Goal: Information Seeking & Learning: Check status

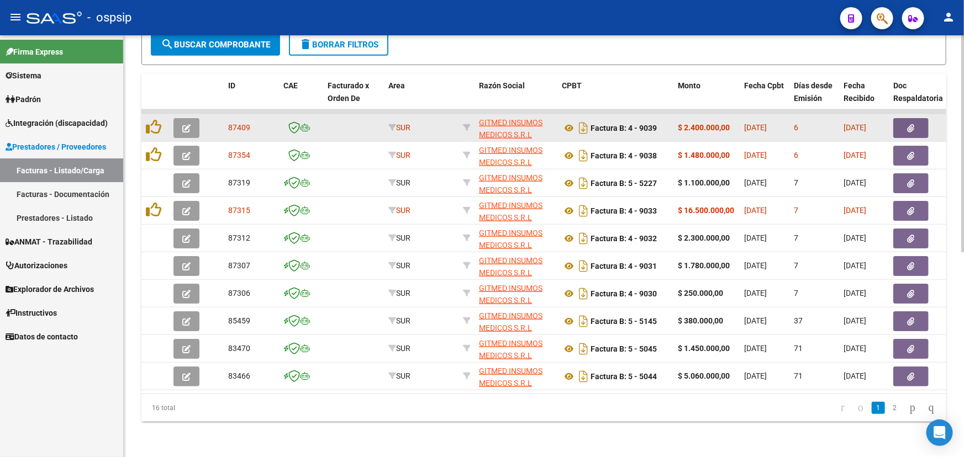
click at [925, 118] on button "button" at bounding box center [910, 128] width 35 height 20
click at [186, 124] on icon "button" at bounding box center [186, 128] width 8 height 8
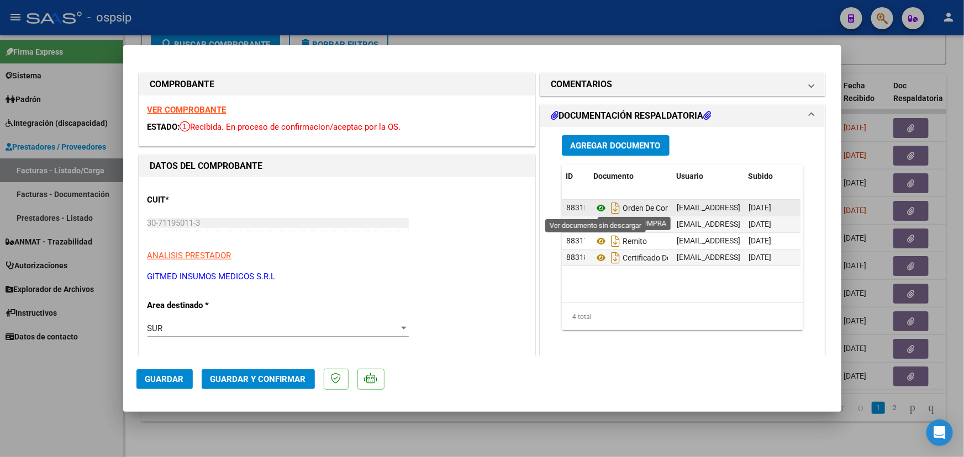
click at [597, 207] on icon at bounding box center [601, 208] width 14 height 13
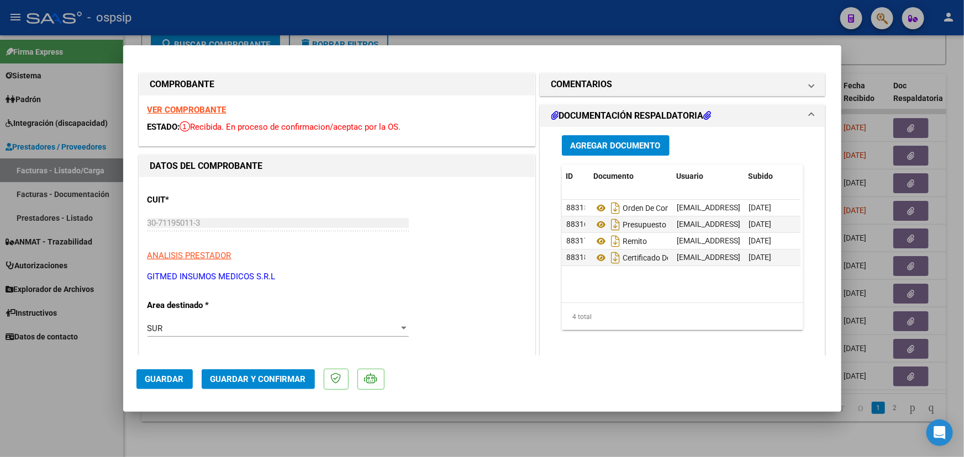
type input "$ 0,00"
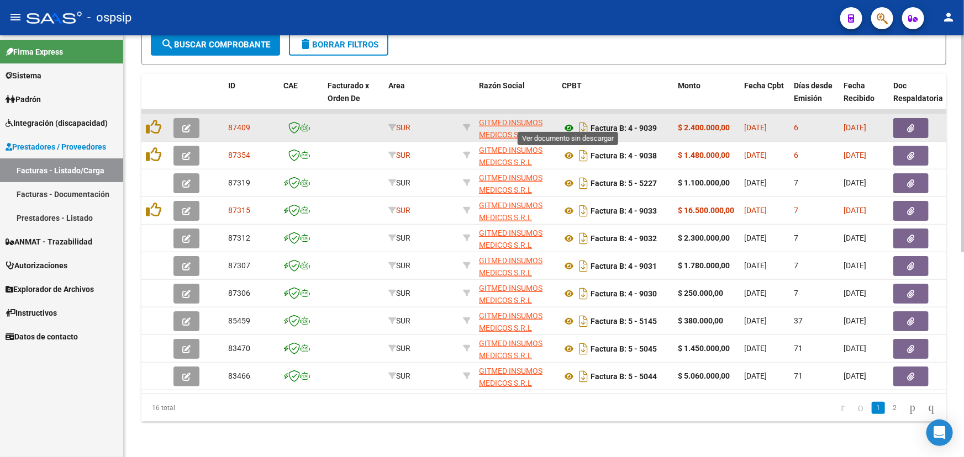
click at [570, 122] on icon at bounding box center [569, 128] width 14 height 13
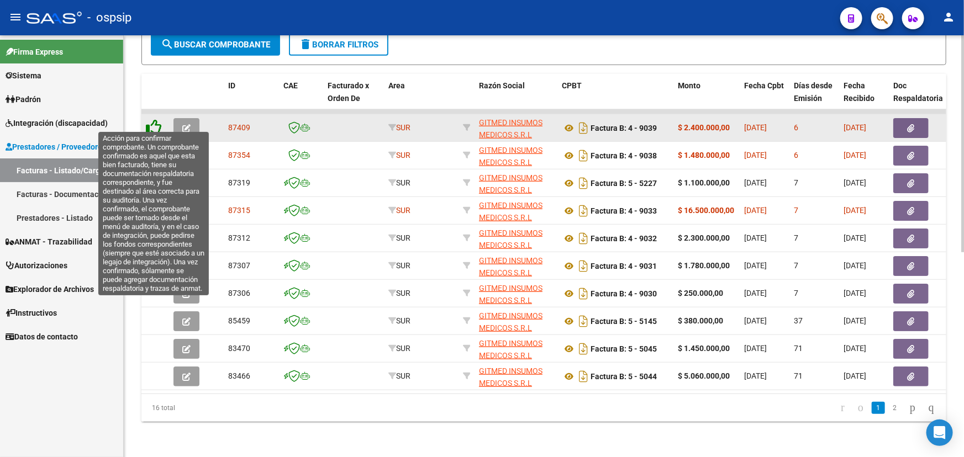
click at [157, 123] on icon at bounding box center [153, 126] width 15 height 15
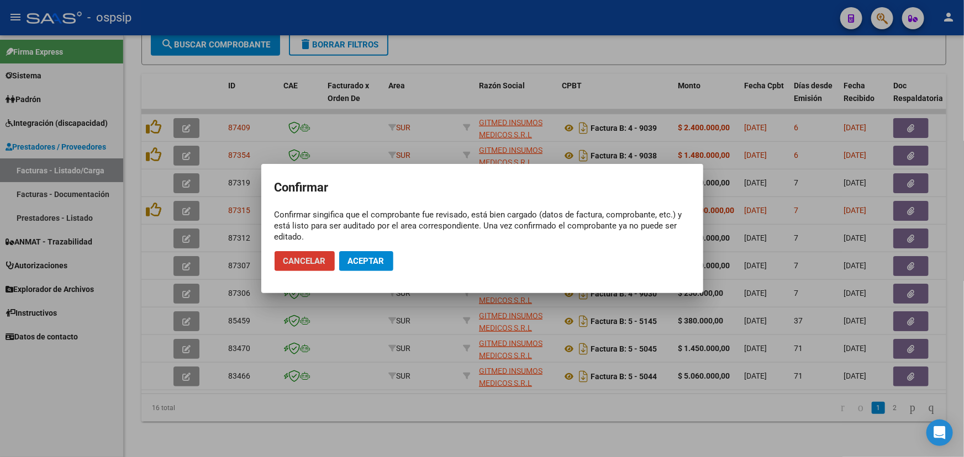
click at [365, 264] on span "Aceptar" at bounding box center [366, 261] width 36 height 10
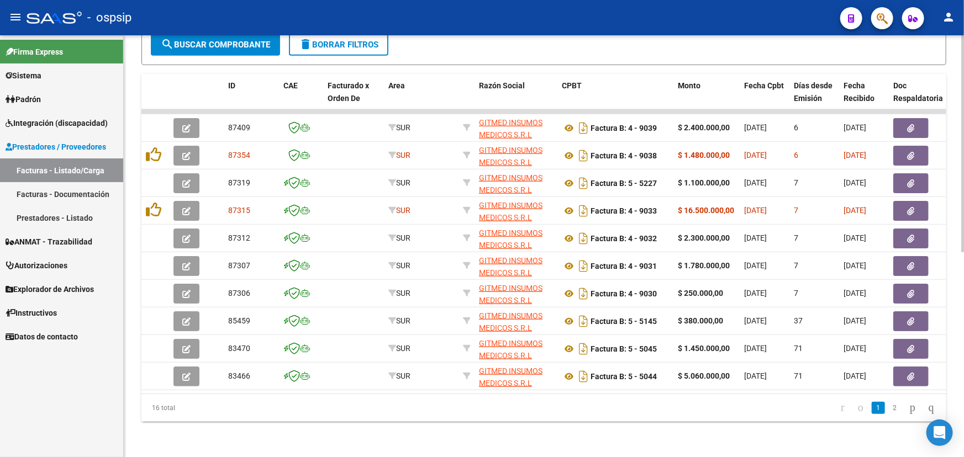
scroll to position [398, 0]
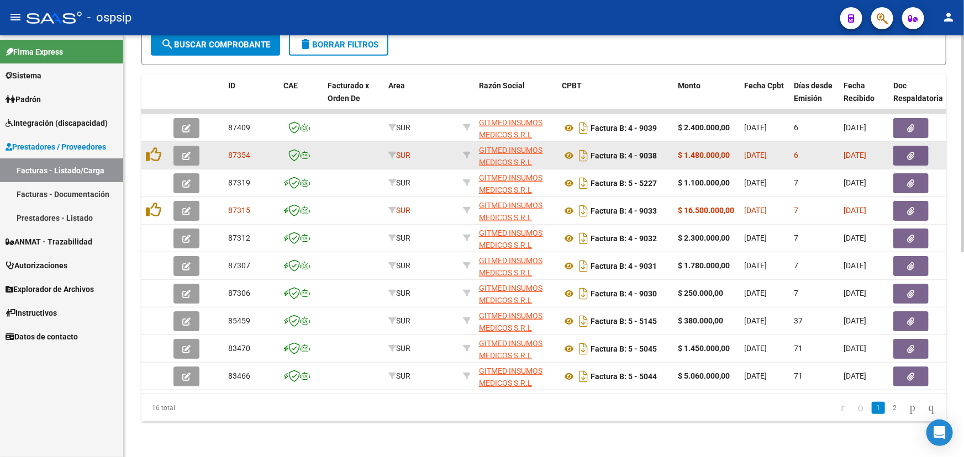
click at [898, 151] on button "button" at bounding box center [910, 156] width 35 height 20
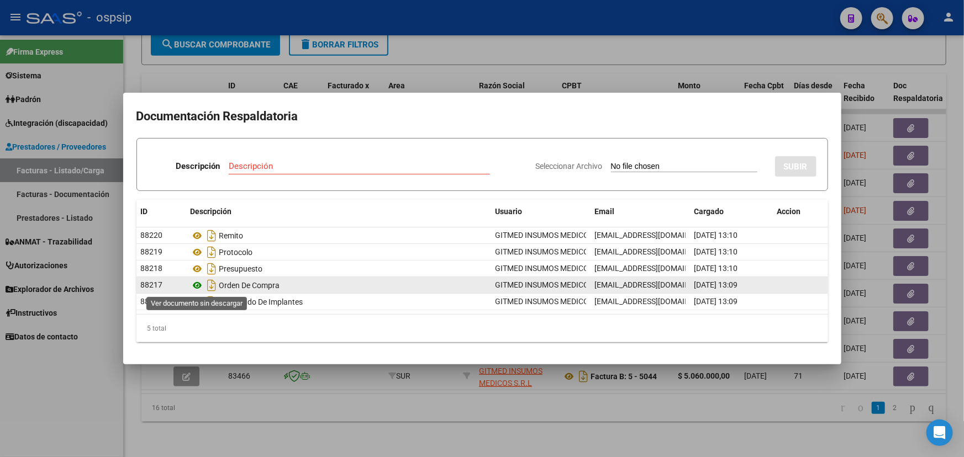
click at [196, 286] on icon at bounding box center [198, 285] width 14 height 13
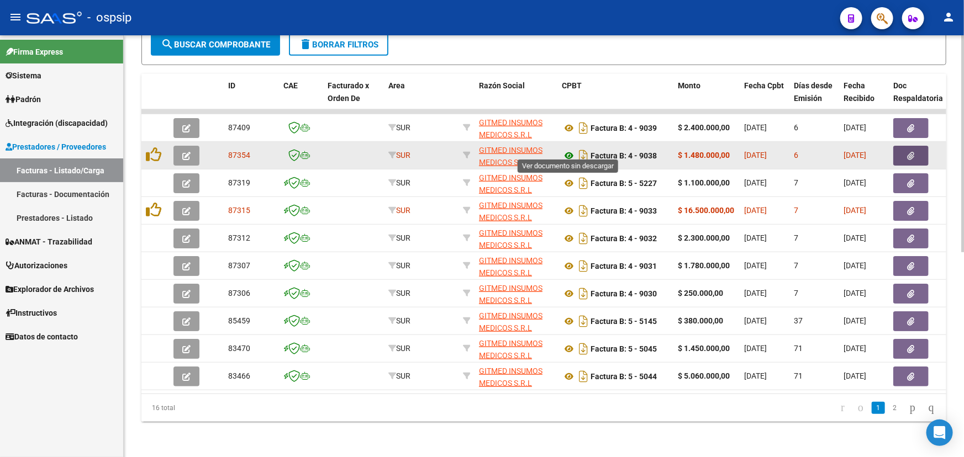
click at [565, 149] on icon at bounding box center [569, 155] width 14 height 13
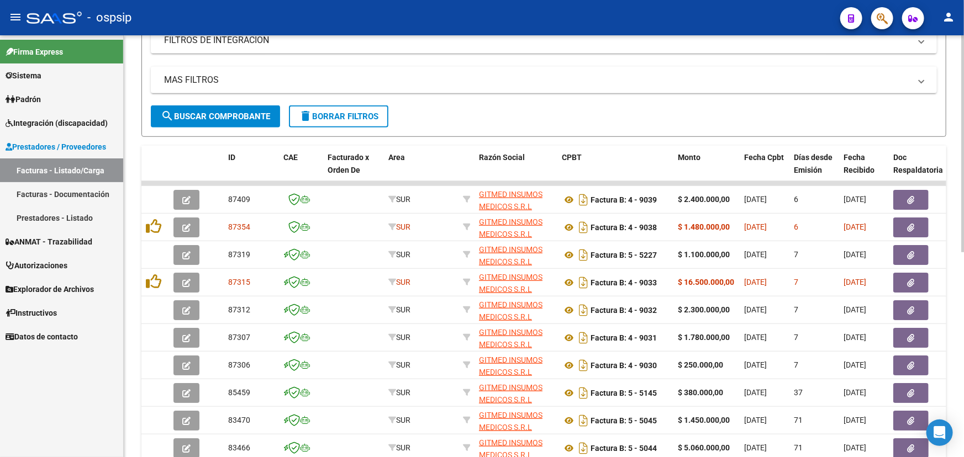
scroll to position [146, 0]
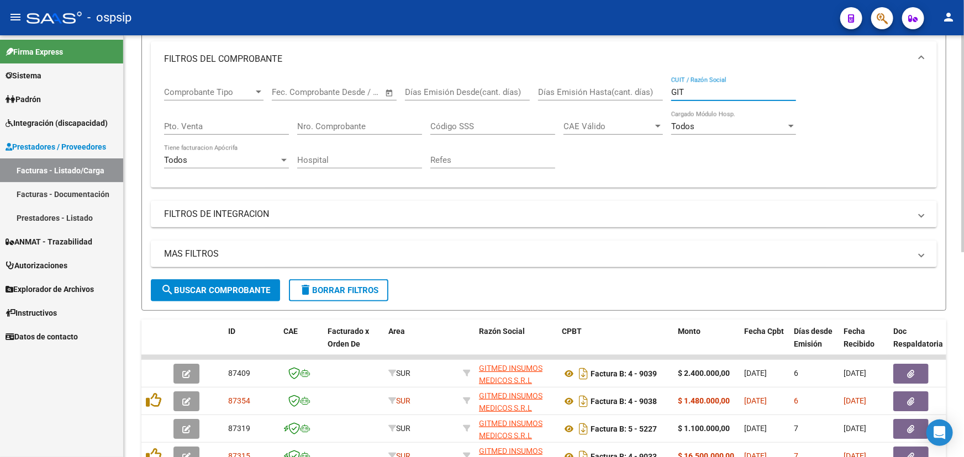
click at [672, 92] on input "GIT" at bounding box center [733, 92] width 125 height 10
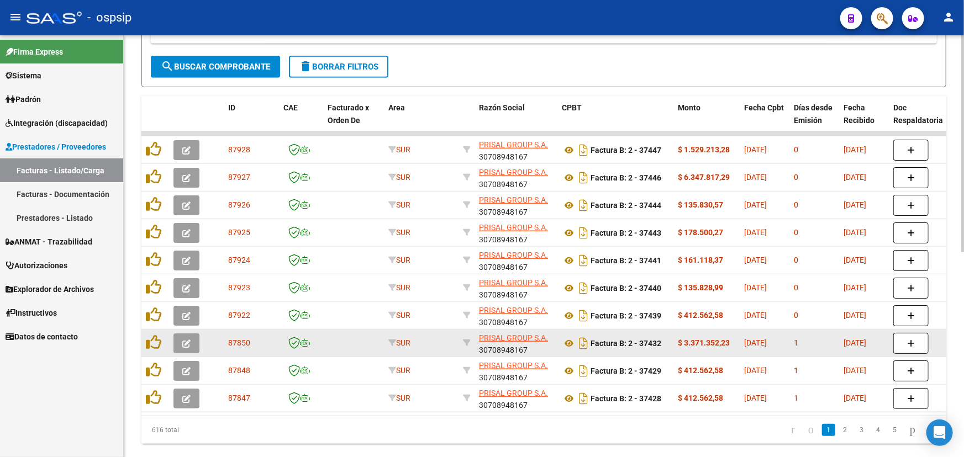
scroll to position [398, 0]
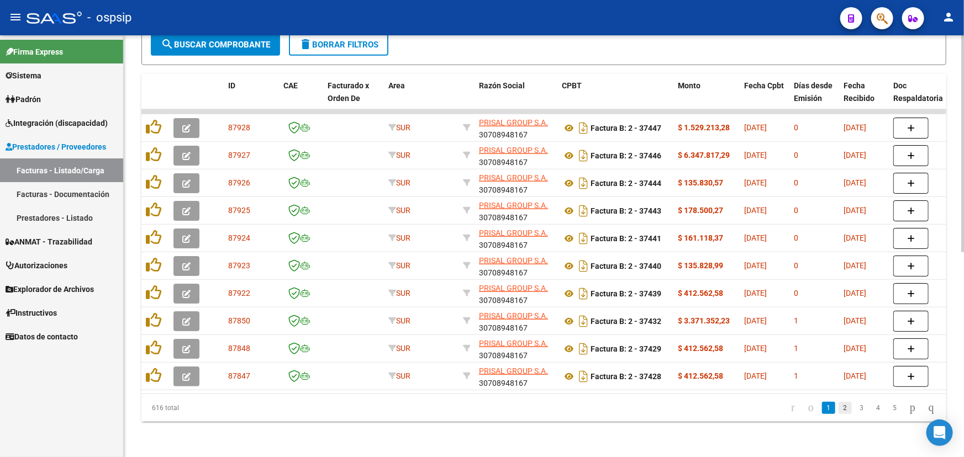
type input "PRISAL"
click at [839, 409] on link "2" at bounding box center [845, 408] width 13 height 12
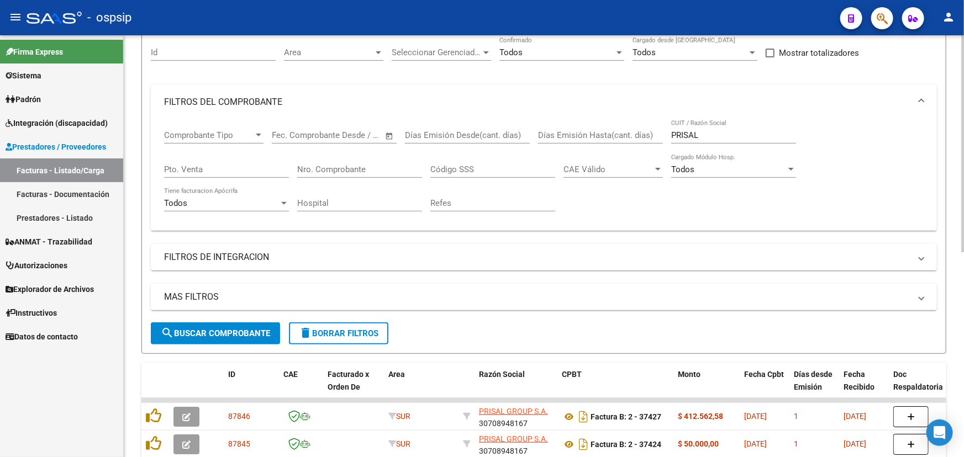
scroll to position [96, 0]
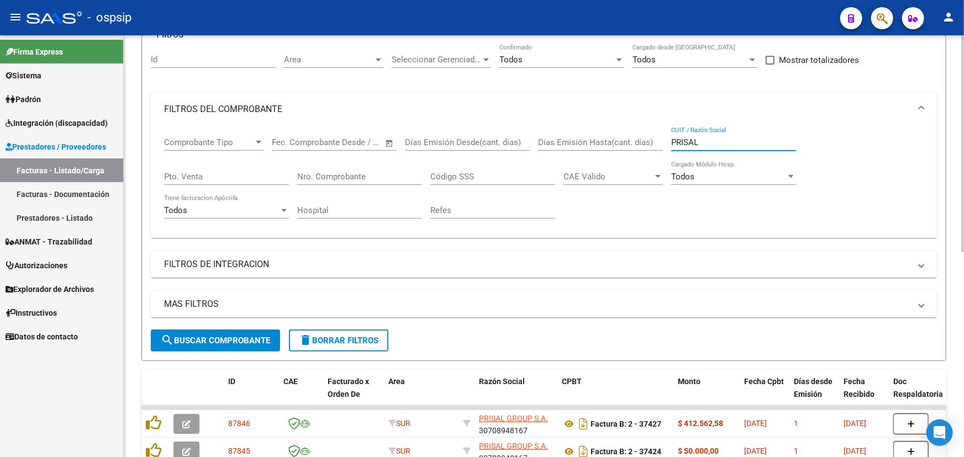
click at [684, 140] on input "PRISAL" at bounding box center [733, 143] width 125 height 10
click at [316, 172] on input "Nro. Comprobante" at bounding box center [359, 177] width 125 height 10
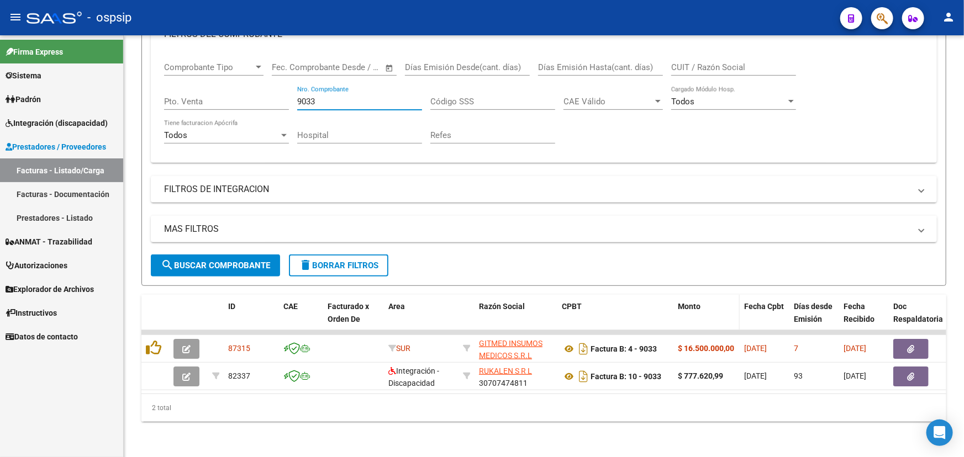
scroll to position [177, 0]
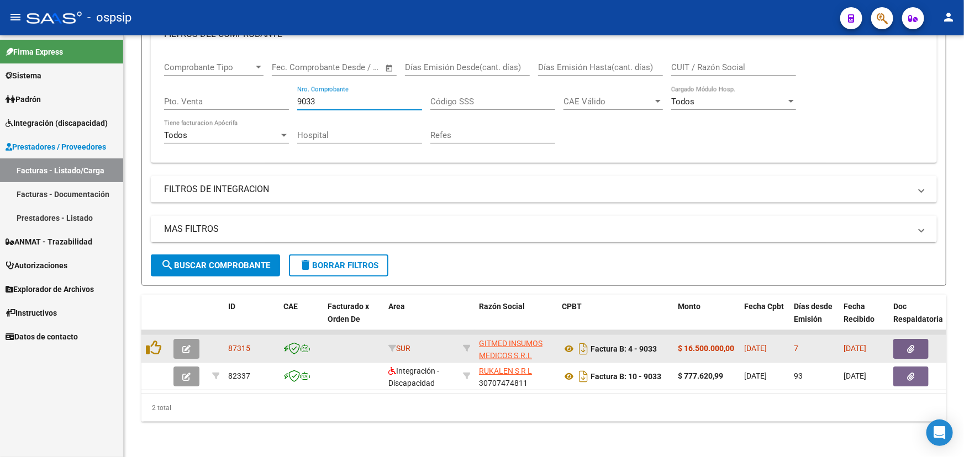
type input "9033"
click at [908, 345] on icon "button" at bounding box center [911, 349] width 7 height 8
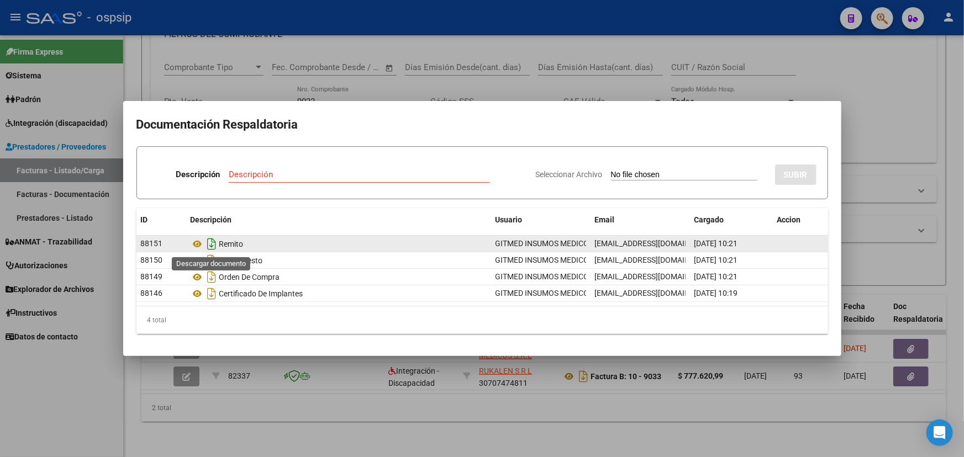
click at [210, 242] on icon "Descargar documento" at bounding box center [212, 244] width 14 height 18
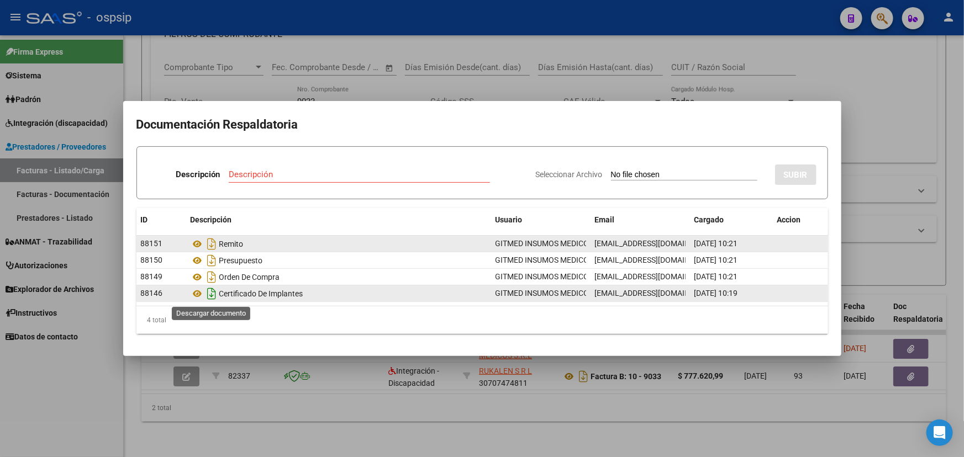
click at [209, 293] on icon "Descargar documento" at bounding box center [212, 294] width 14 height 18
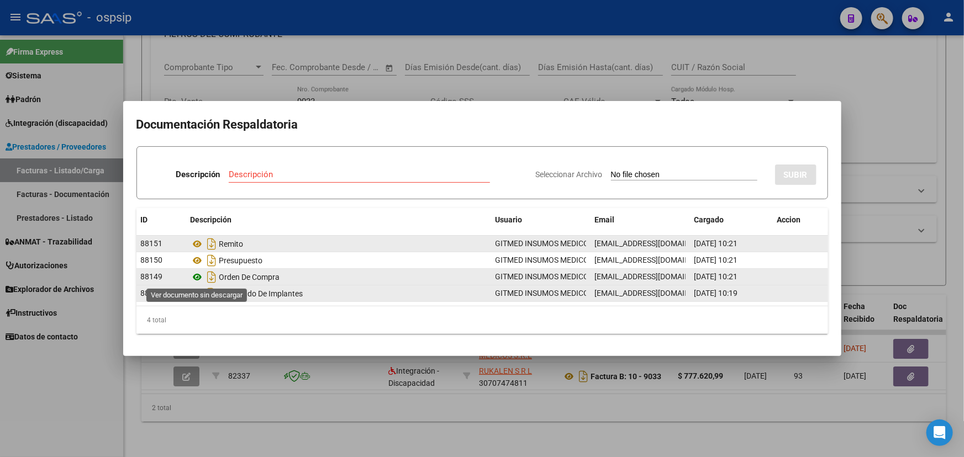
click at [195, 280] on icon at bounding box center [198, 277] width 14 height 13
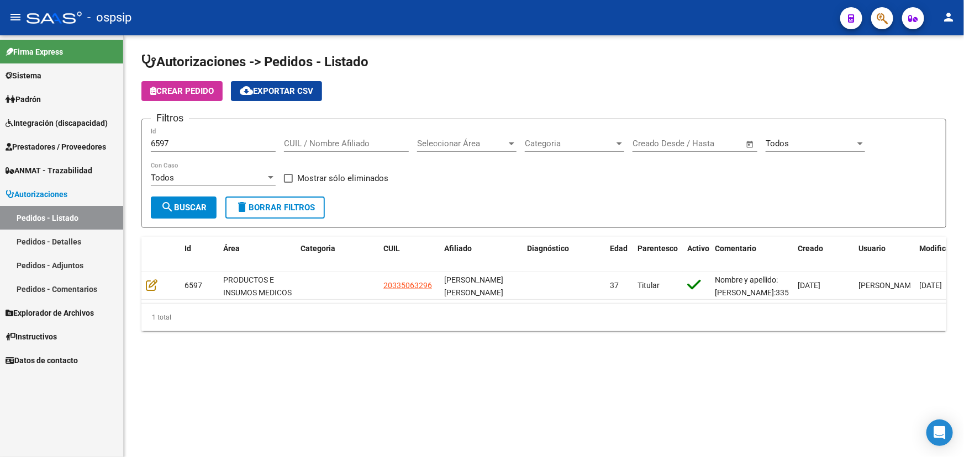
click at [159, 140] on input "6597" at bounding box center [213, 144] width 125 height 10
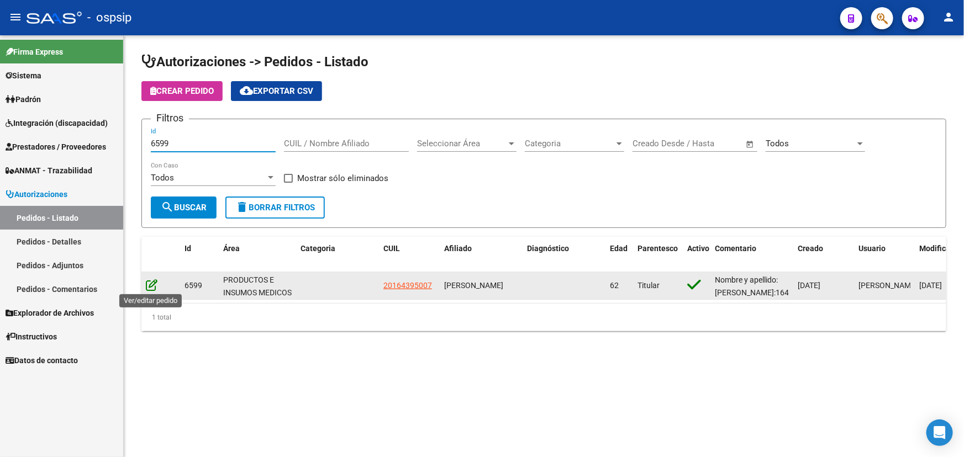
type input "6599"
click at [151, 284] on icon at bounding box center [152, 285] width 12 height 12
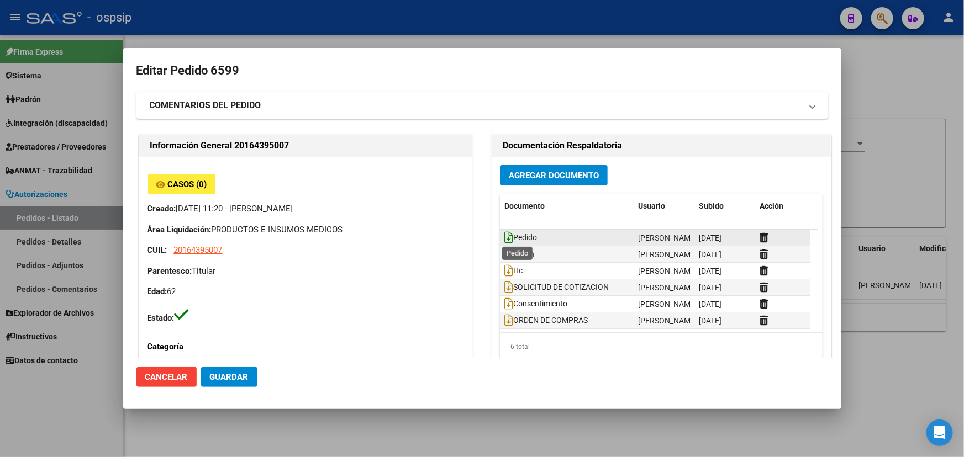
click at [507, 235] on icon at bounding box center [508, 237] width 9 height 12
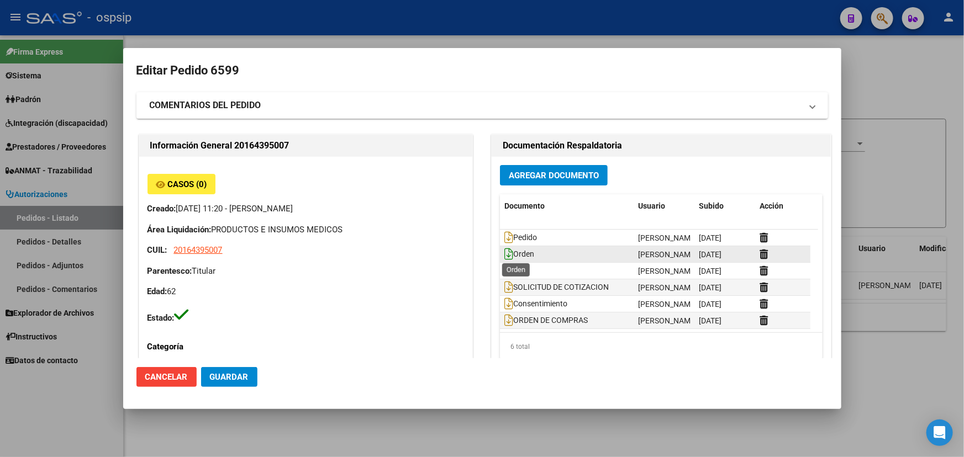
click at [504, 255] on icon at bounding box center [508, 254] width 9 height 12
click at [507, 269] on icon at bounding box center [508, 271] width 9 height 12
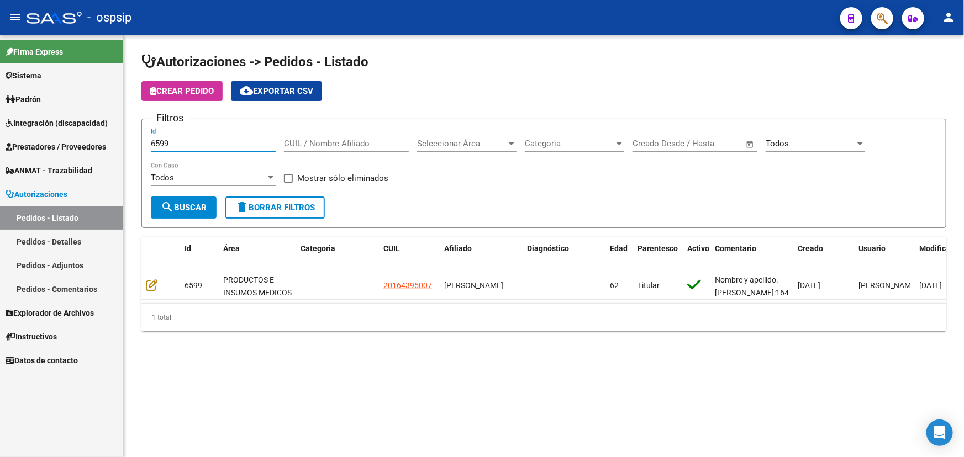
click at [162, 140] on input "6599" at bounding box center [213, 144] width 125 height 10
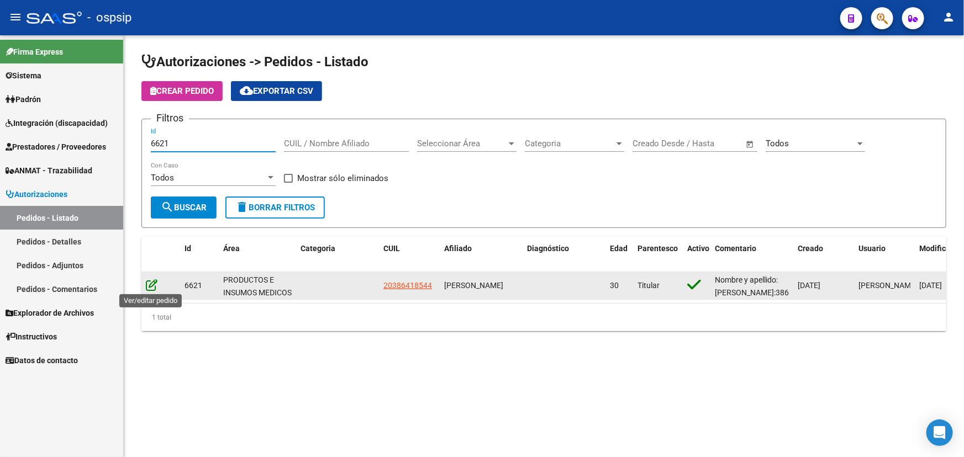
type input "6621"
click at [147, 282] on icon at bounding box center [152, 285] width 12 height 12
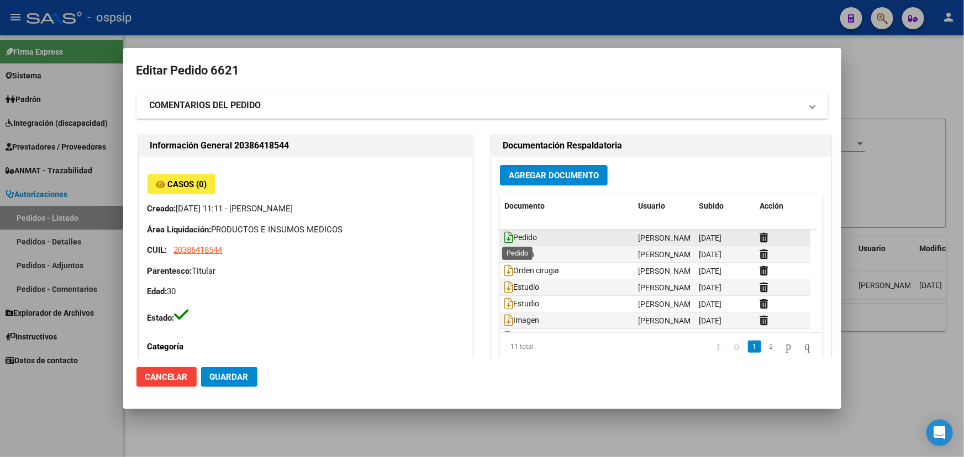
click at [504, 233] on icon at bounding box center [508, 237] width 9 height 12
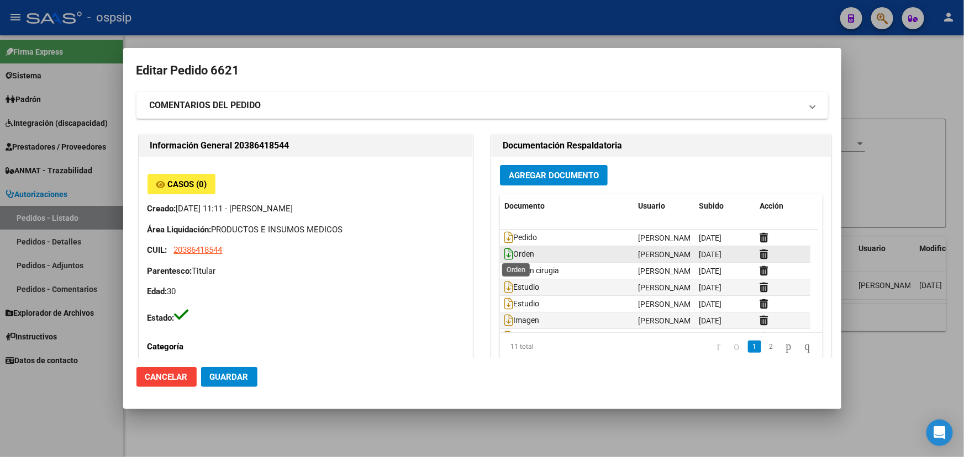
click at [504, 254] on icon at bounding box center [508, 254] width 9 height 12
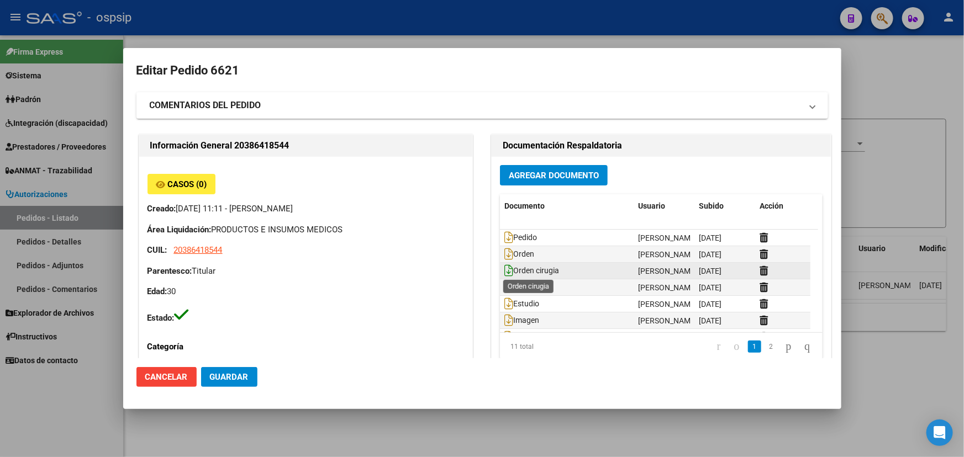
click at [505, 270] on icon at bounding box center [508, 271] width 9 height 12
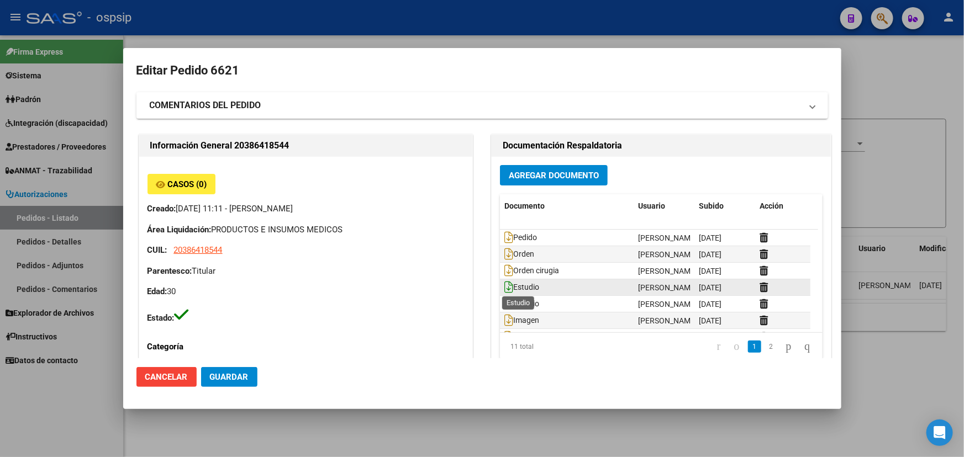
click at [504, 288] on icon at bounding box center [508, 287] width 9 height 12
click at [504, 304] on icon at bounding box center [508, 304] width 9 height 12
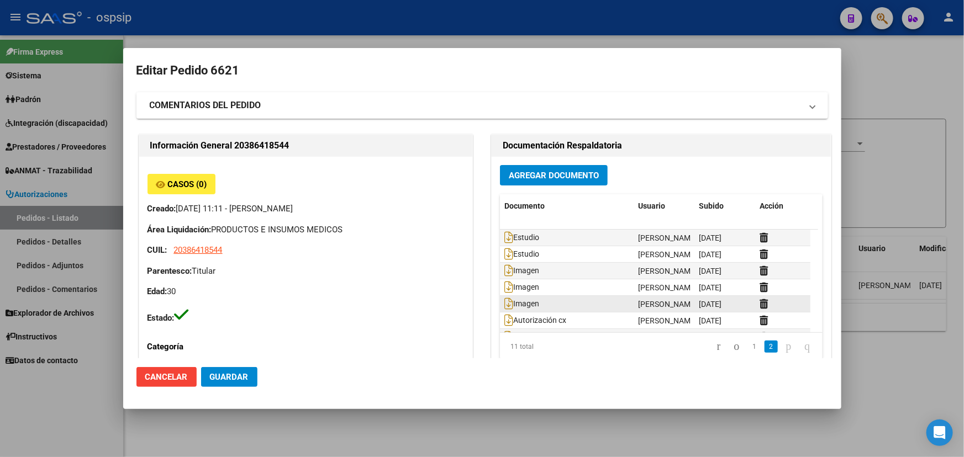
scroll to position [83, 0]
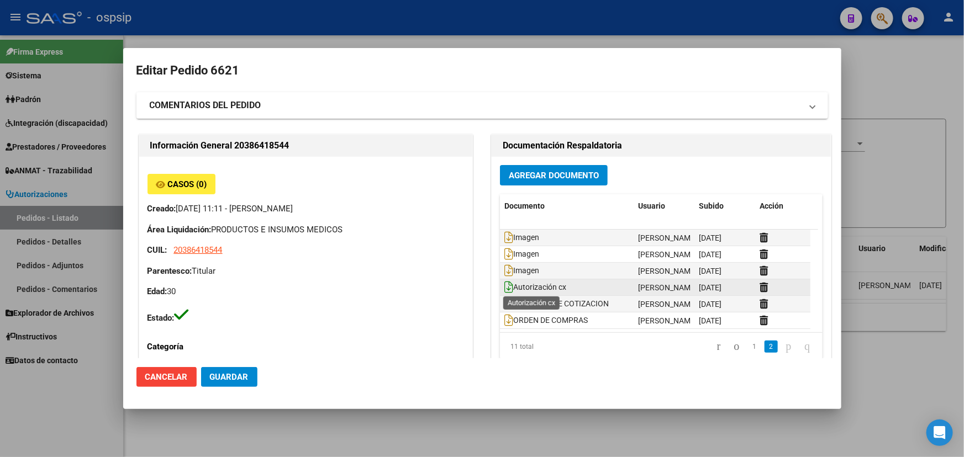
click at [504, 287] on icon at bounding box center [508, 287] width 9 height 12
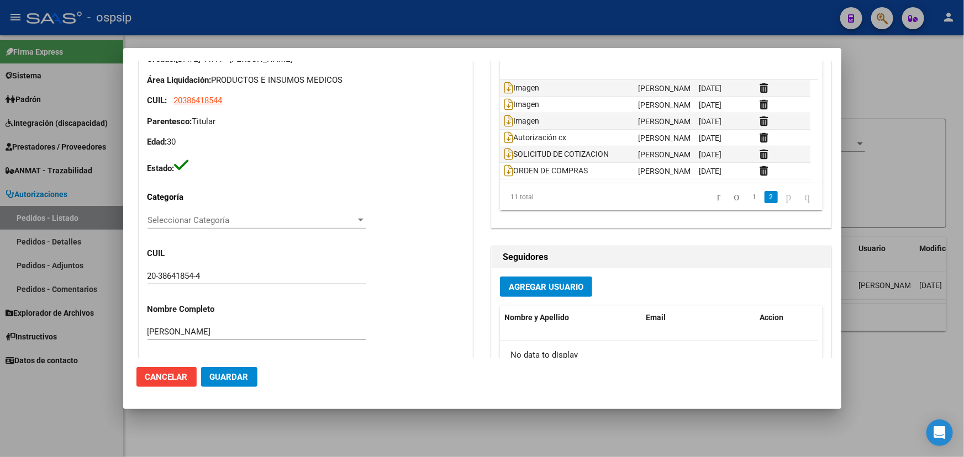
scroll to position [150, 0]
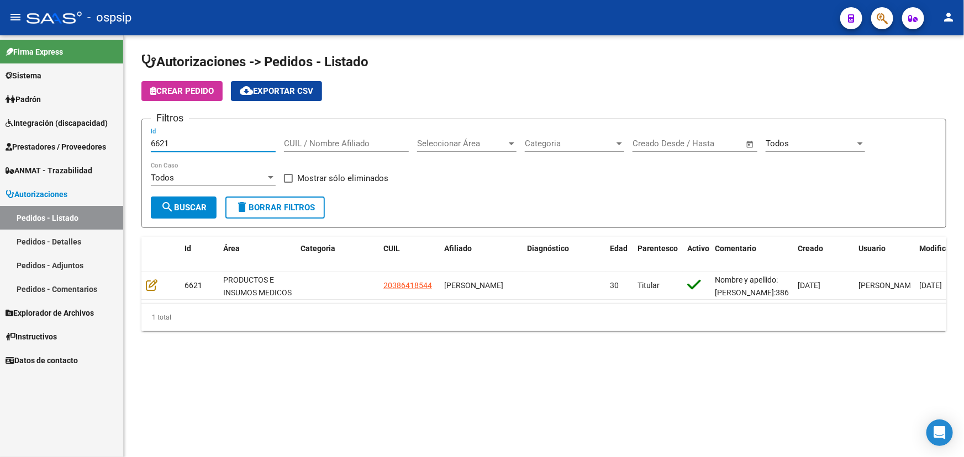
click at [155, 142] on input "6621" at bounding box center [213, 144] width 125 height 10
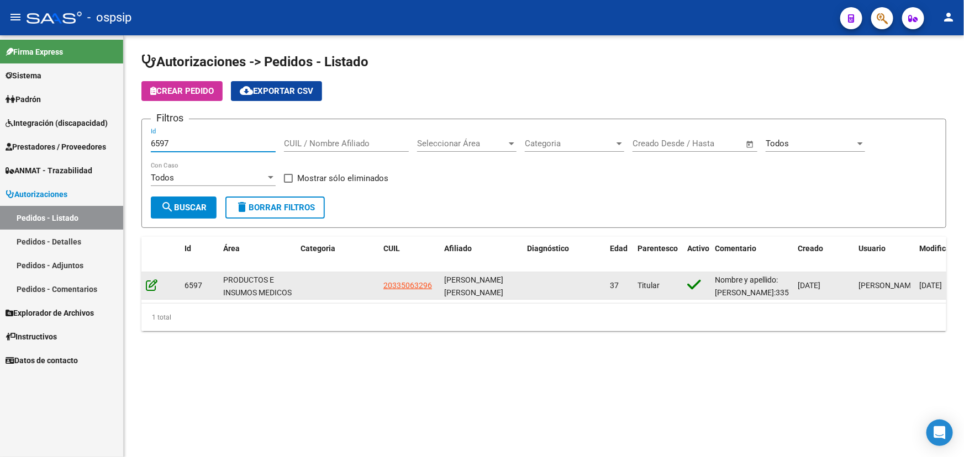
type input "6597"
click at [150, 286] on icon at bounding box center [152, 285] width 12 height 12
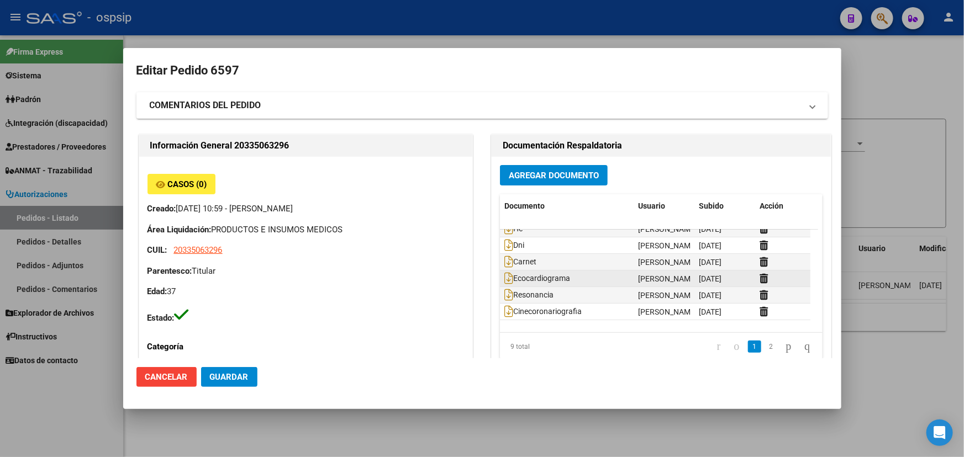
scroll to position [50, 0]
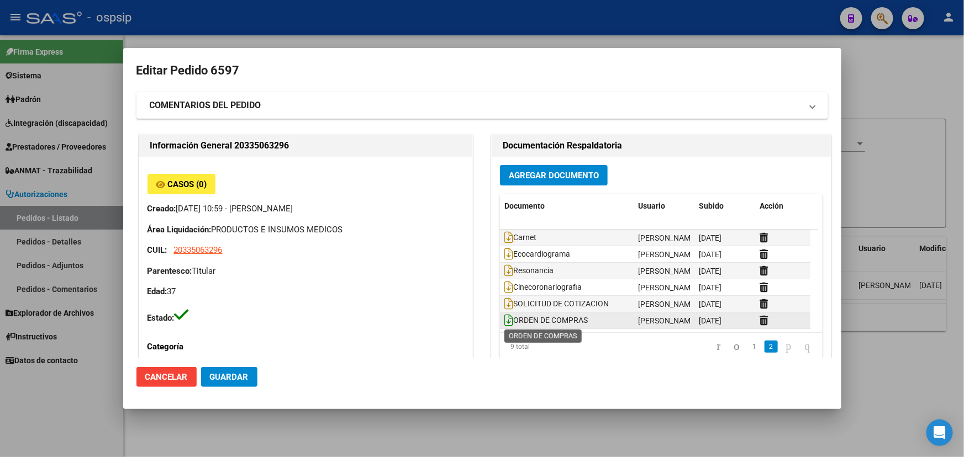
click at [505, 322] on icon at bounding box center [508, 320] width 9 height 12
